Goal: Transaction & Acquisition: Download file/media

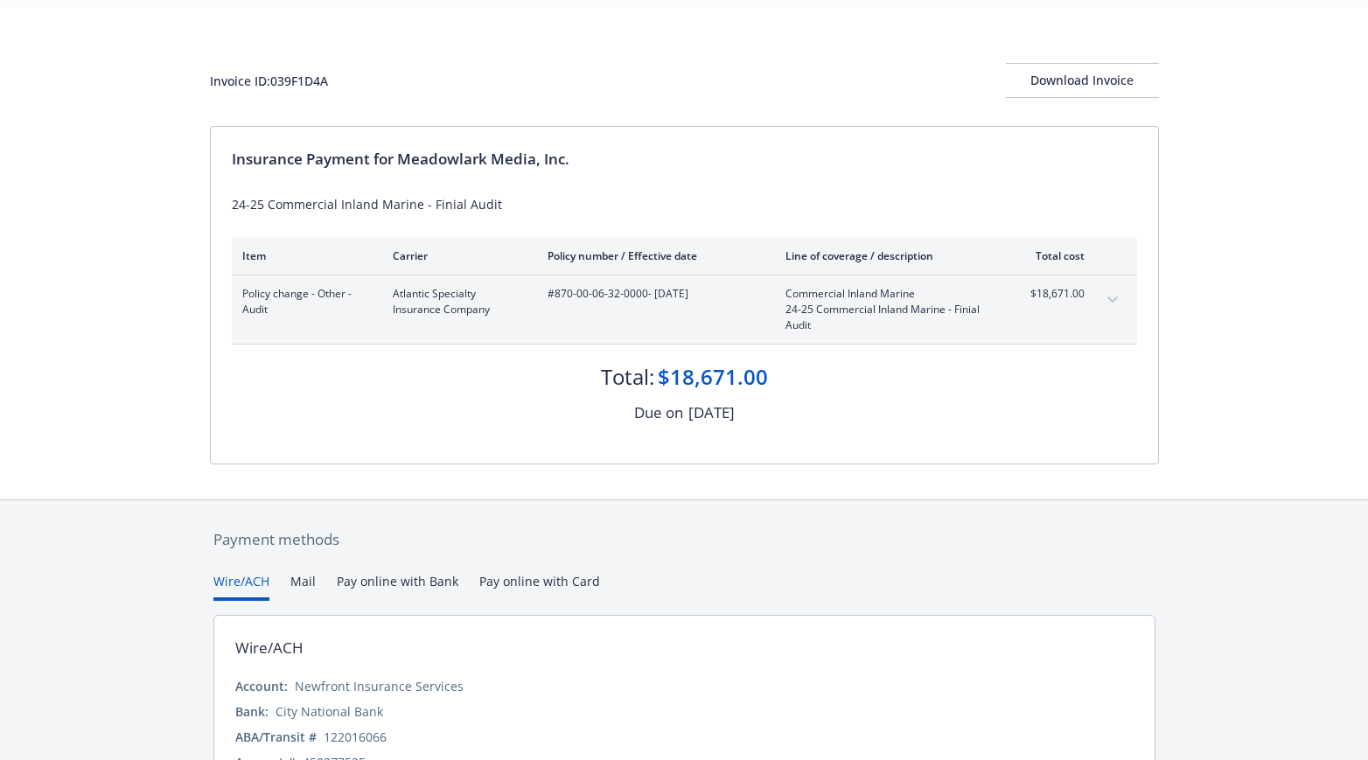
scroll to position [5, 0]
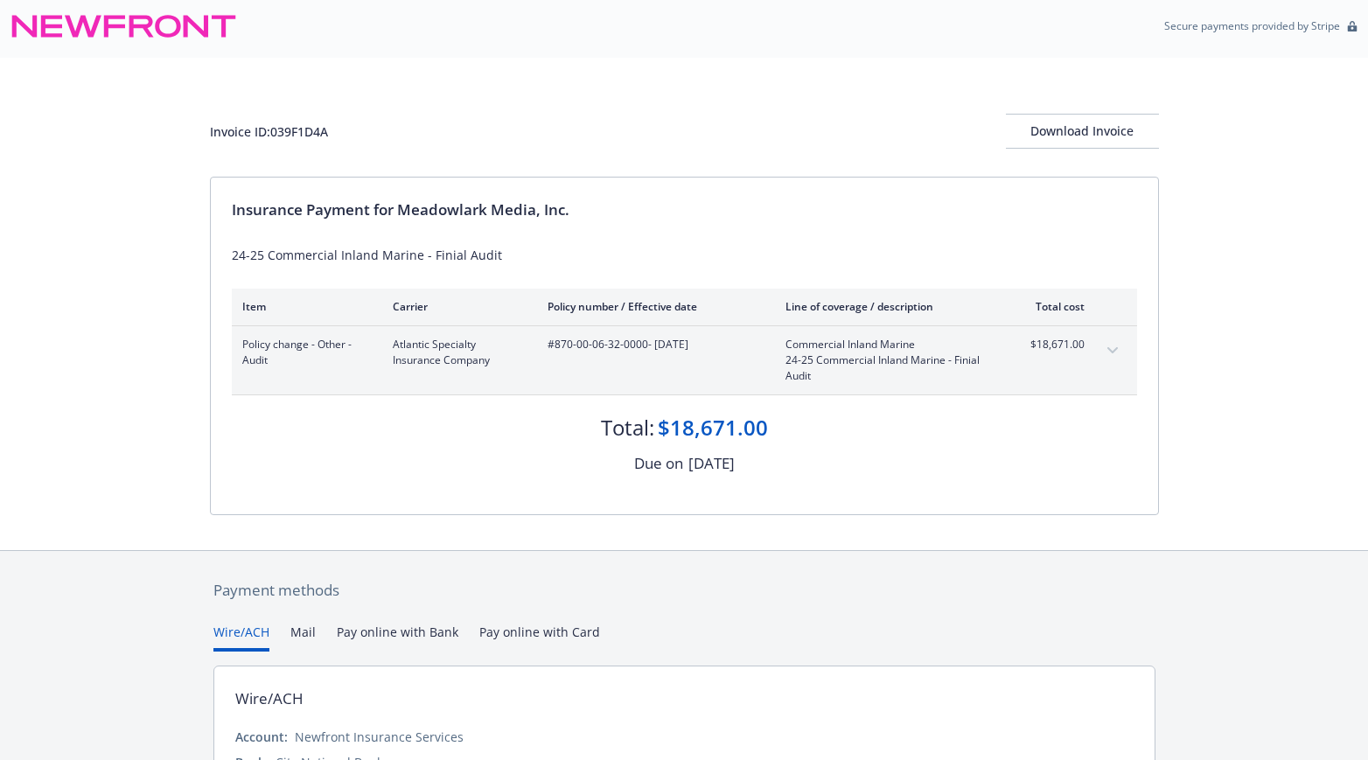
click at [610, 337] on span "#870-00-06-32-0000 - [DATE]" at bounding box center [652, 345] width 210 height 16
click at [1085, 126] on div "Download Invoice" at bounding box center [1082, 131] width 153 height 33
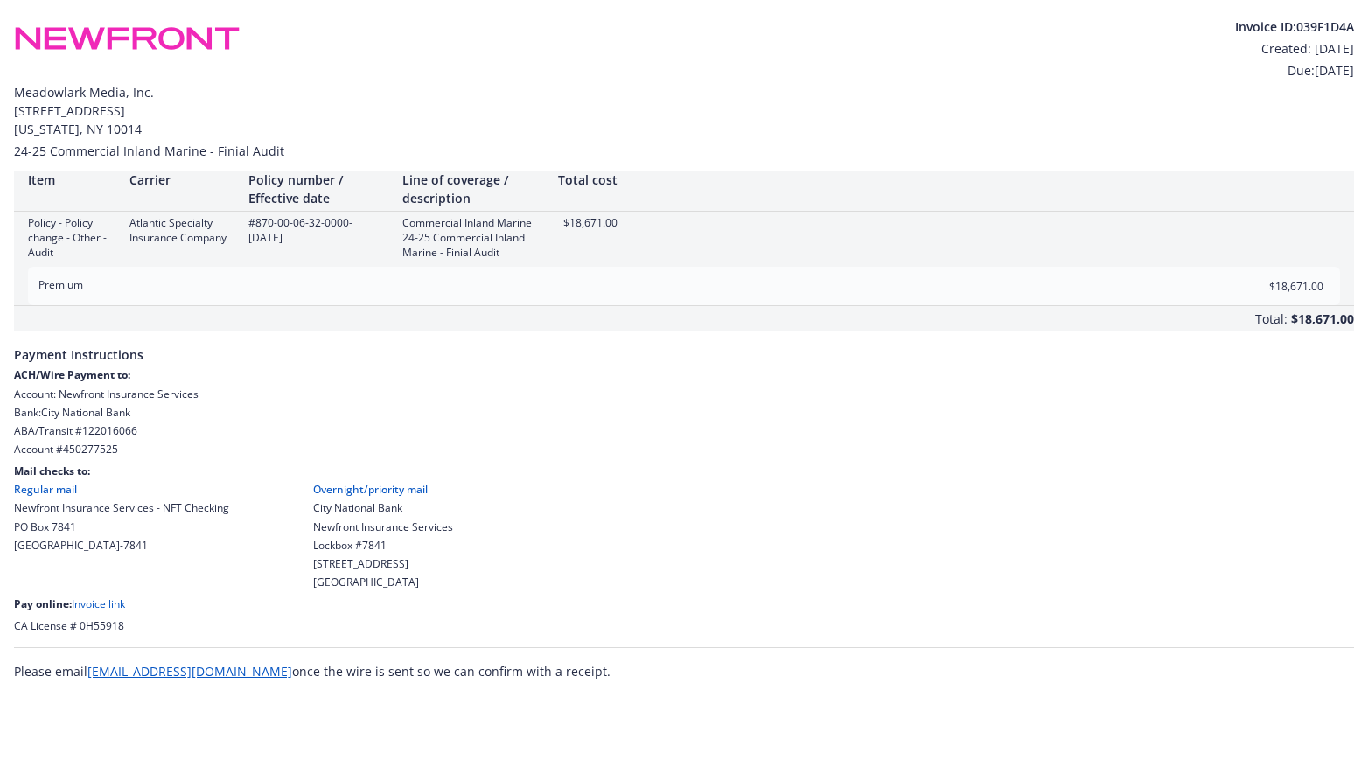
scroll to position [0, 0]
